Goal: Transaction & Acquisition: Purchase product/service

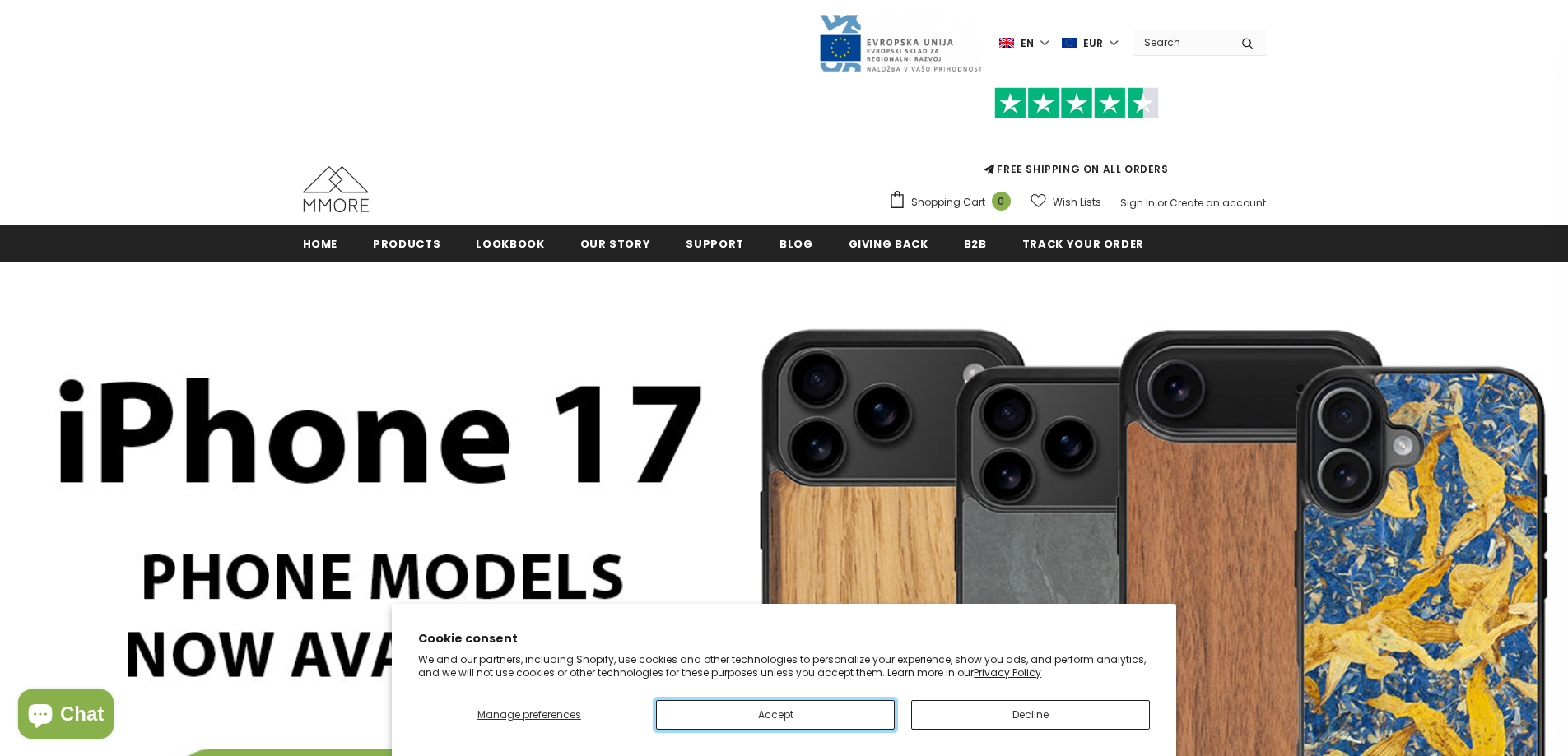
click at [805, 713] on button "Accept" at bounding box center [775, 715] width 239 height 30
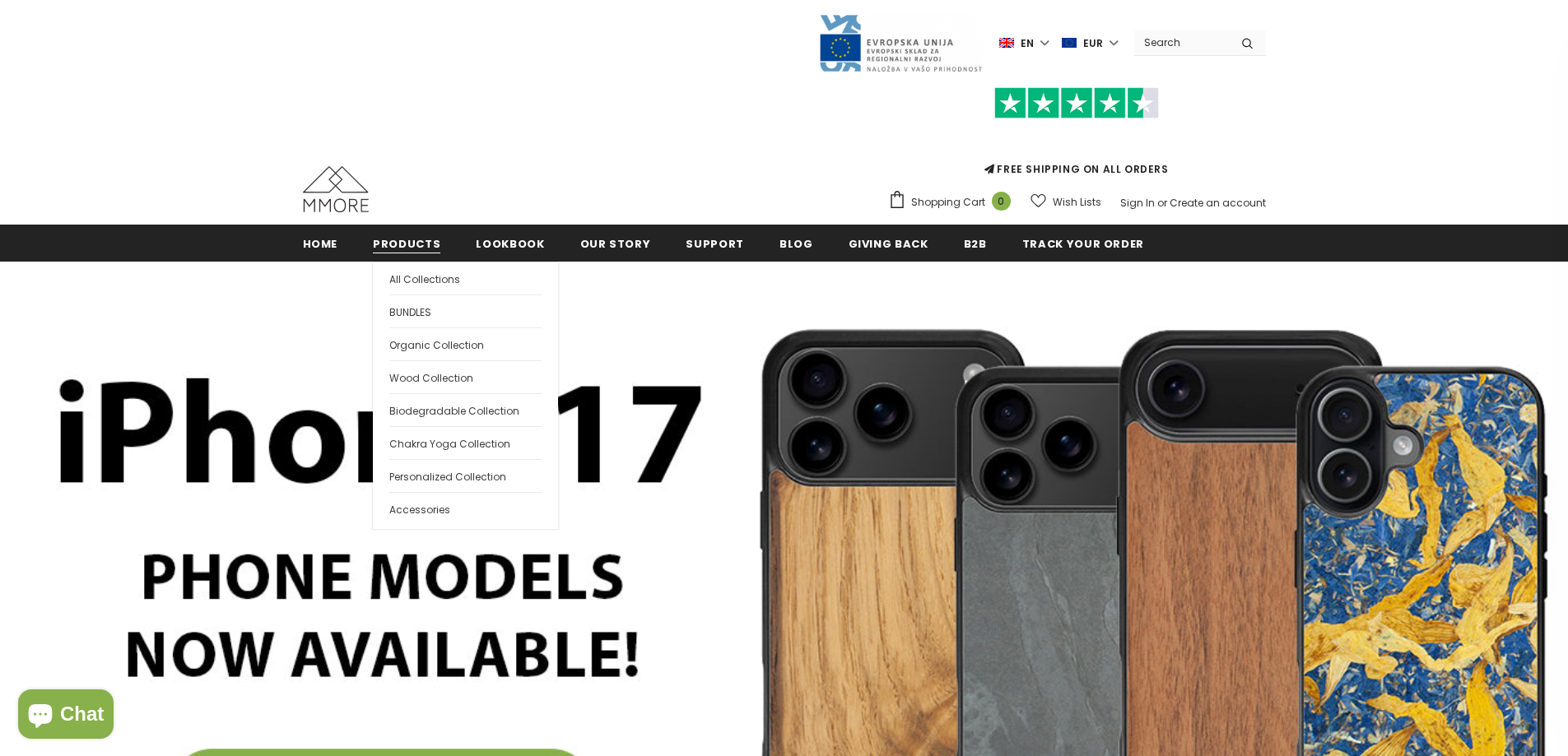
click at [423, 244] on span "Products" at bounding box center [406, 244] width 68 height 15
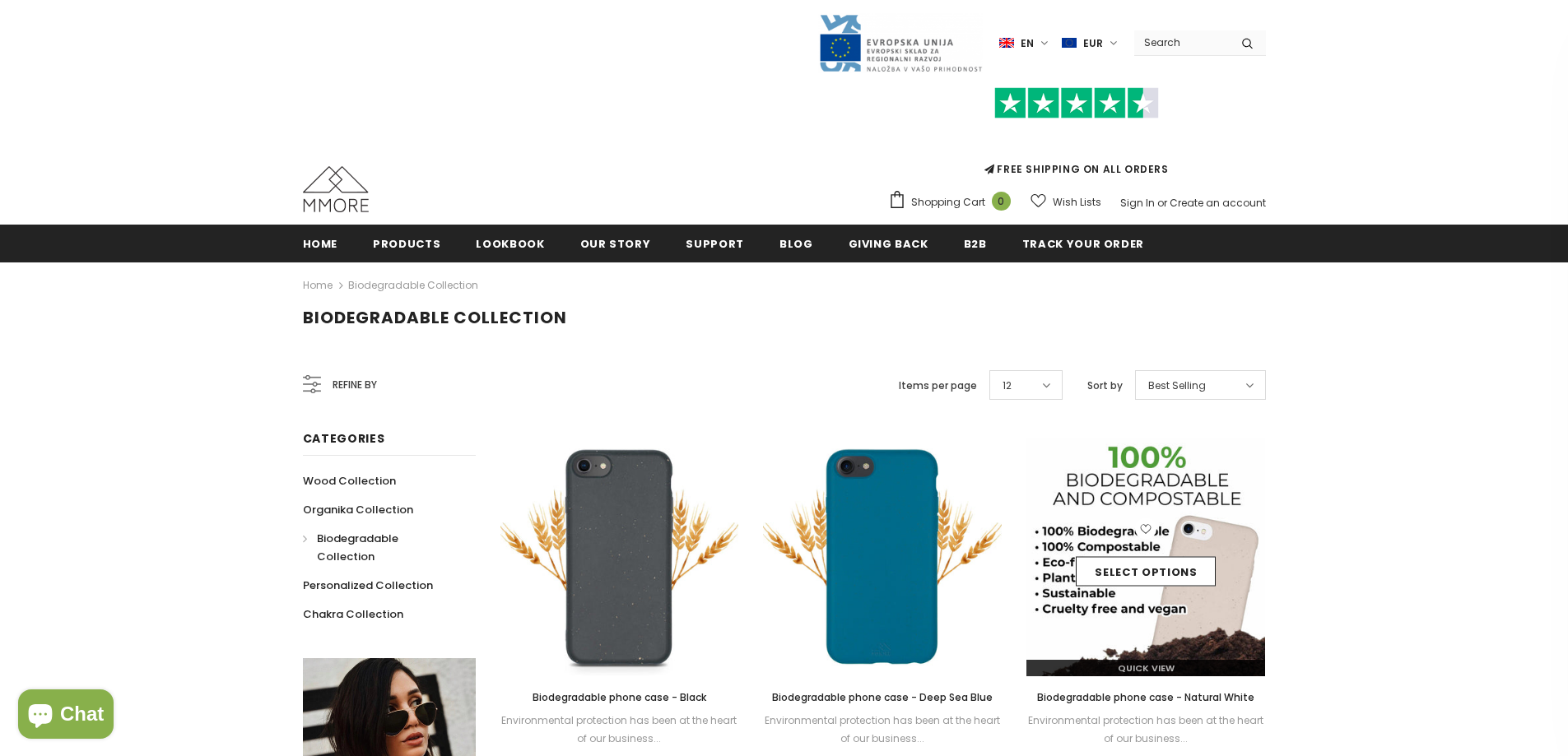
click at [1134, 499] on img at bounding box center [1146, 557] width 239 height 239
